Goal: Obtain resource: Obtain resource

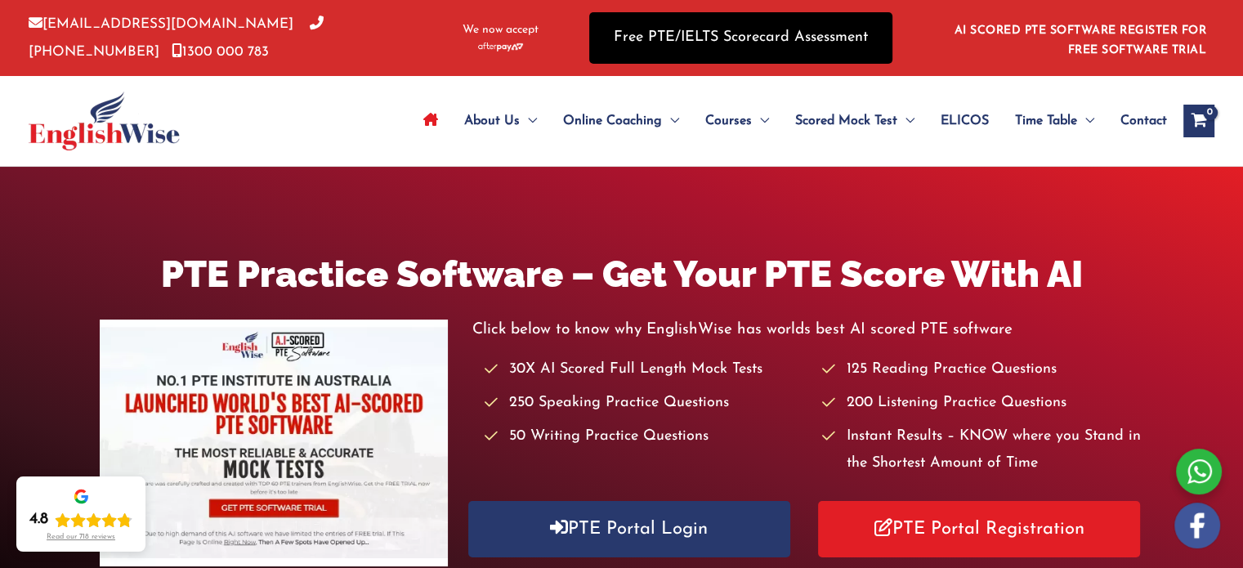
click at [775, 42] on link "Free PTE/IELTS Scorecard Assessment" at bounding box center [740, 37] width 303 height 51
click at [765, 32] on link "Free PTE/IELTS Scorecard Assessment" at bounding box center [740, 37] width 303 height 51
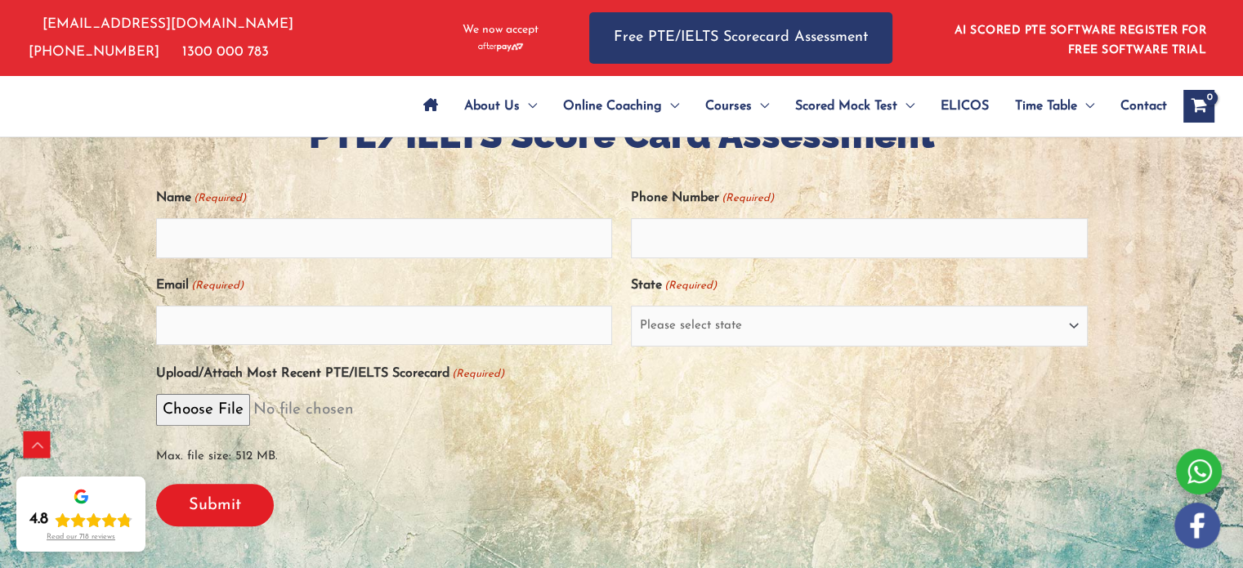
scroll to position [364, 0]
